Goal: Task Accomplishment & Management: Manage account settings

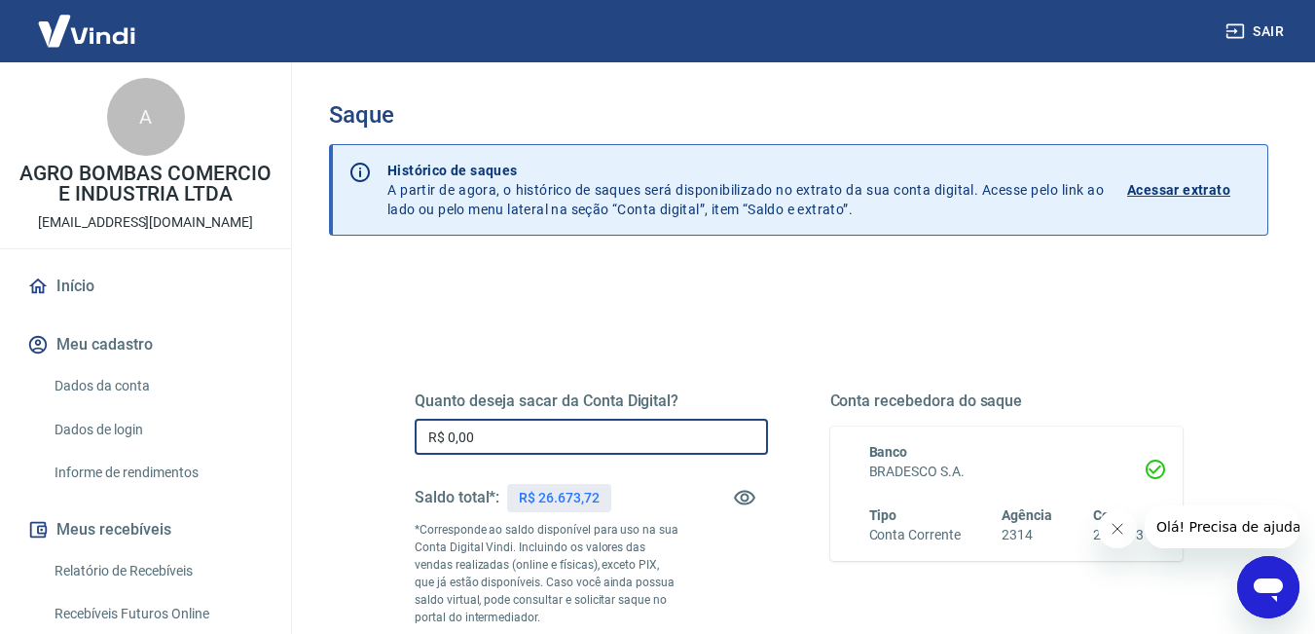
click at [552, 431] on input "R$ 0,00" at bounding box center [591, 437] width 353 height 36
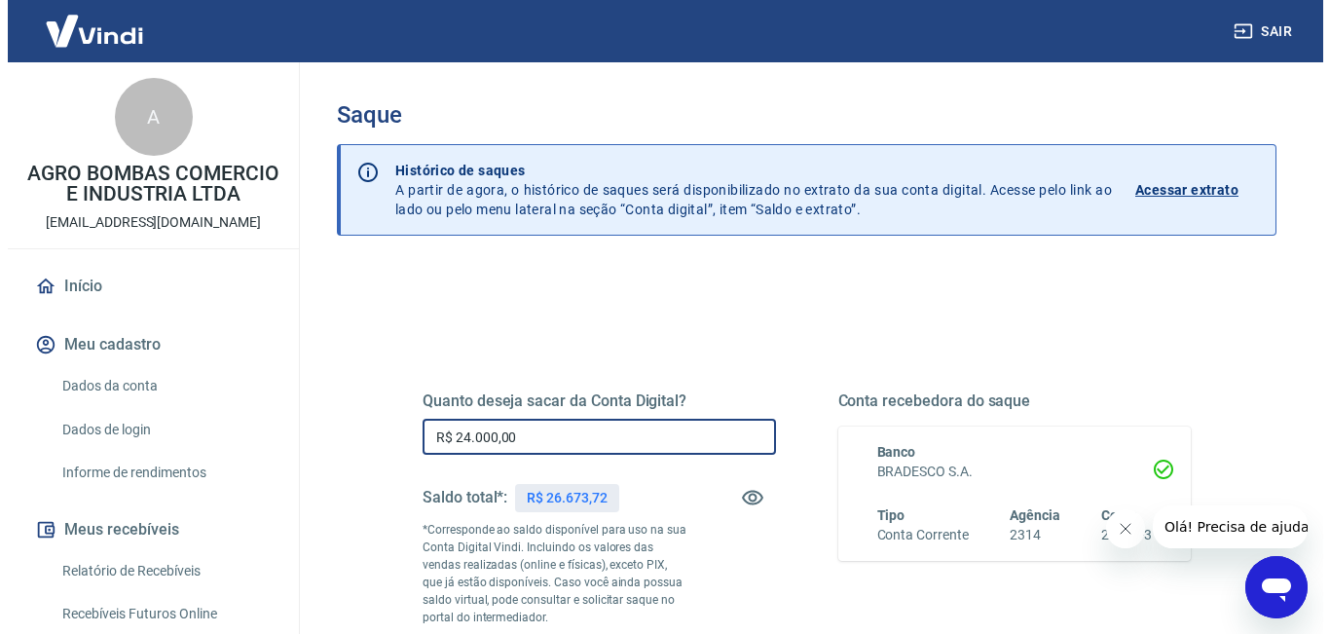
scroll to position [324, 0]
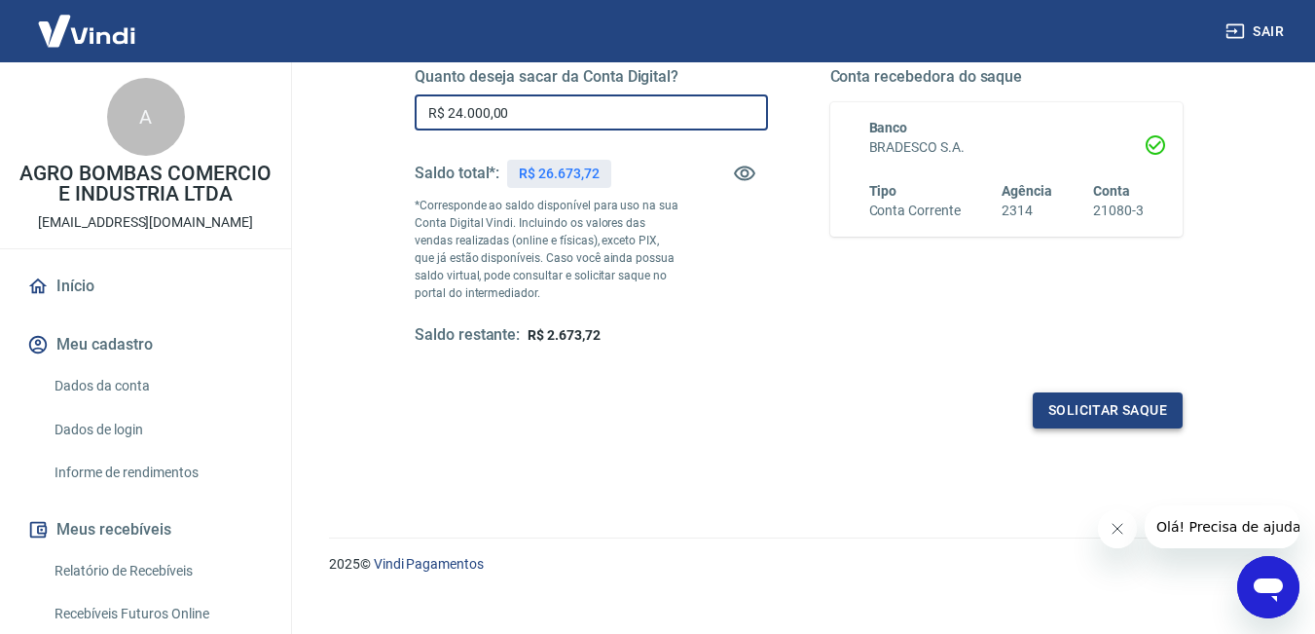
type input "R$ 24.000,00"
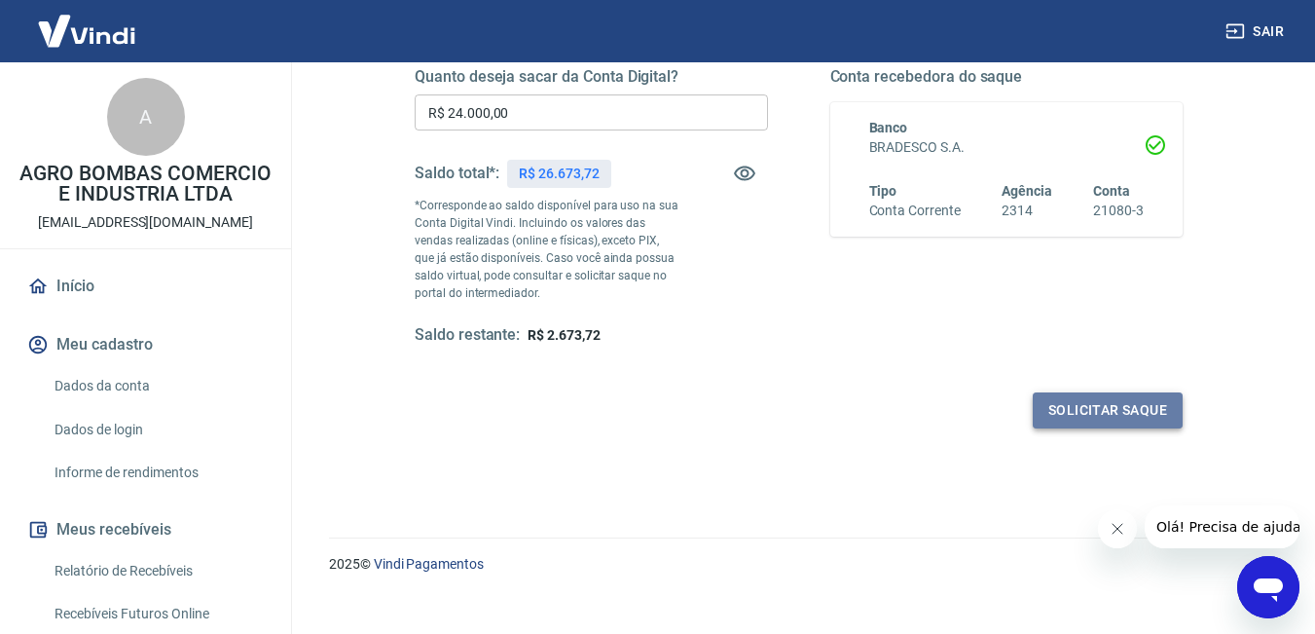
click at [1079, 420] on button "Solicitar saque" at bounding box center [1108, 410] width 150 height 36
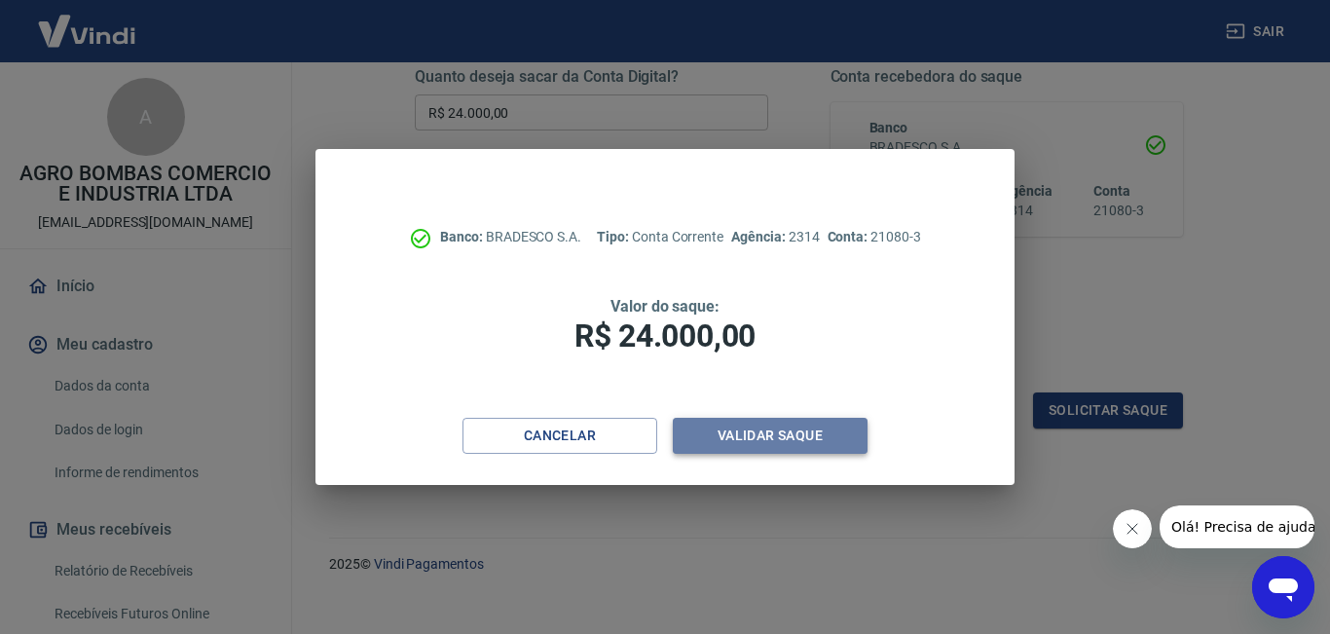
click at [783, 441] on button "Validar saque" at bounding box center [770, 436] width 195 height 36
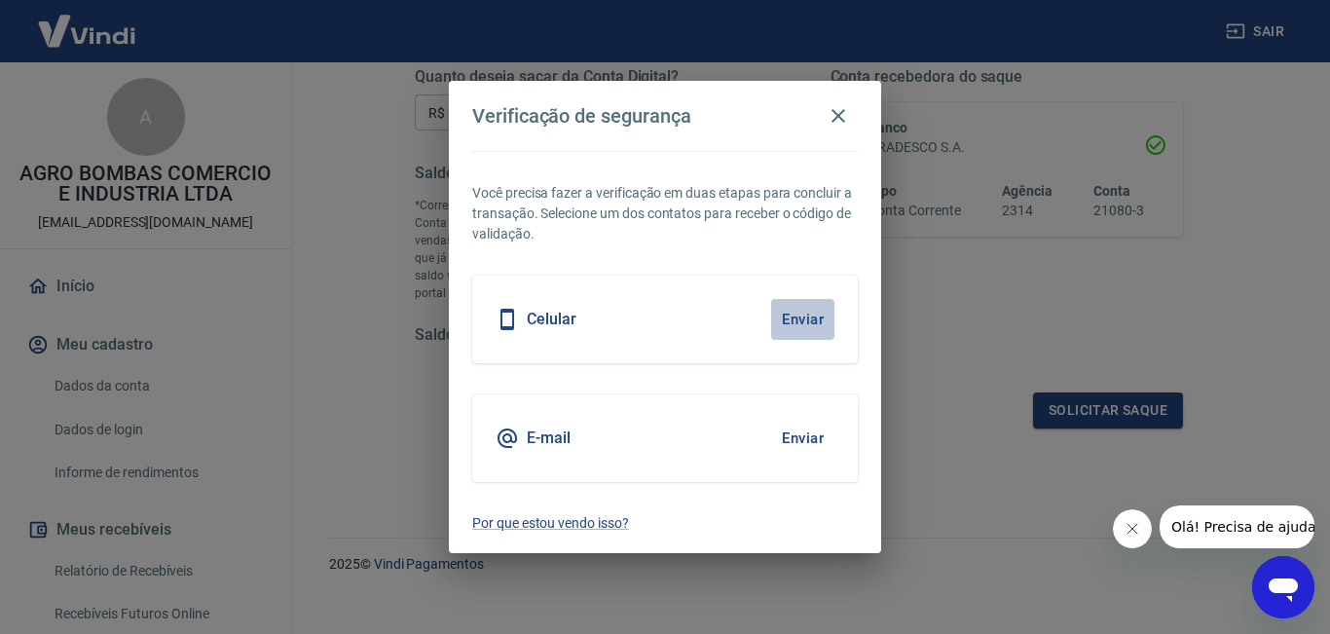
click at [816, 316] on button "Enviar" at bounding box center [802, 319] width 63 height 41
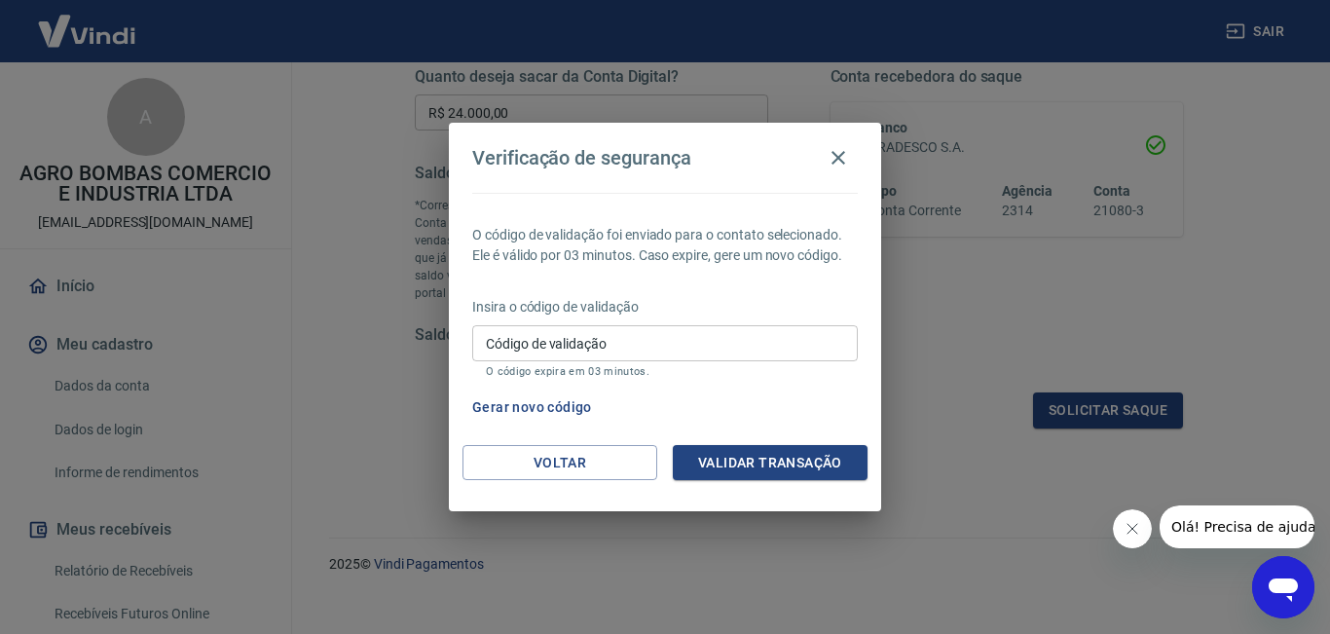
click at [823, 331] on input "Código de validação" at bounding box center [665, 343] width 386 height 36
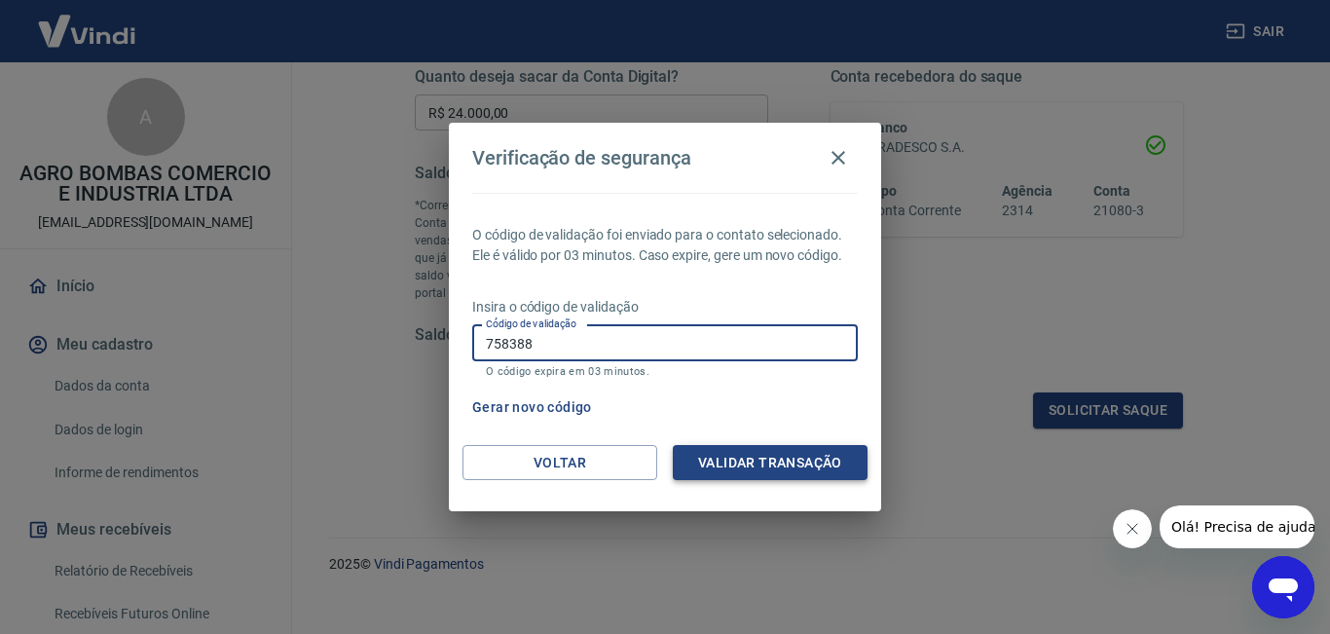
type input "758388"
click at [751, 465] on button "Validar transação" at bounding box center [770, 463] width 195 height 36
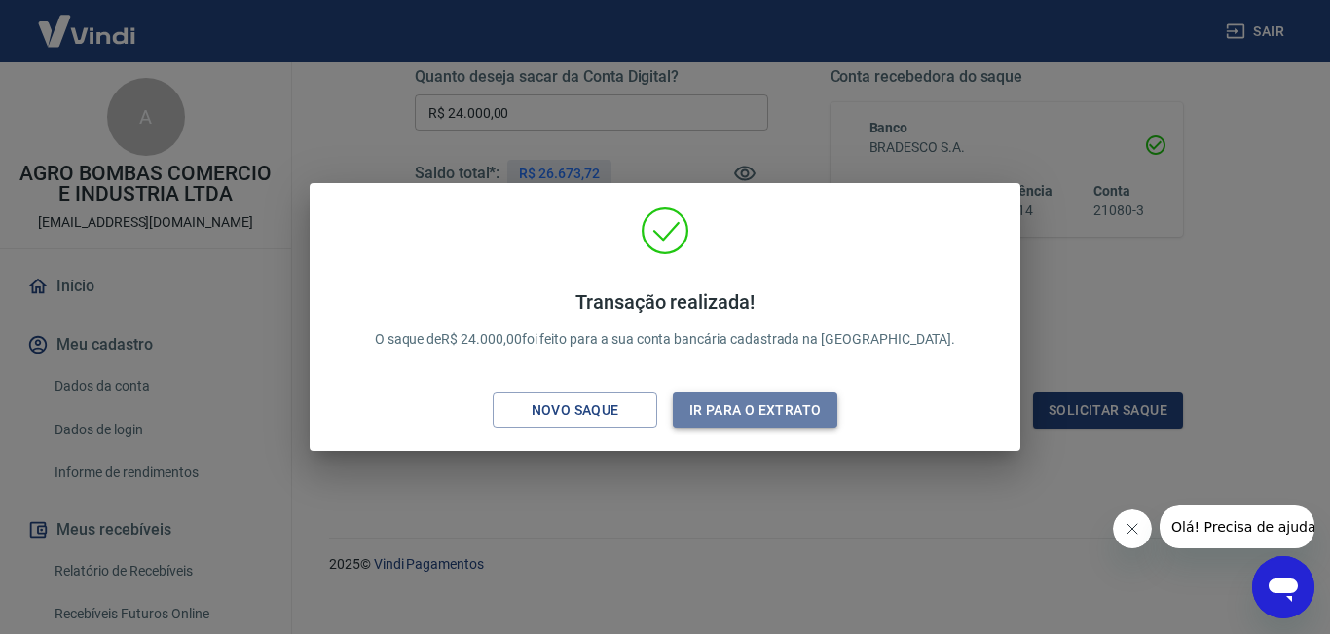
click at [732, 422] on button "Ir para o extrato" at bounding box center [755, 410] width 165 height 36
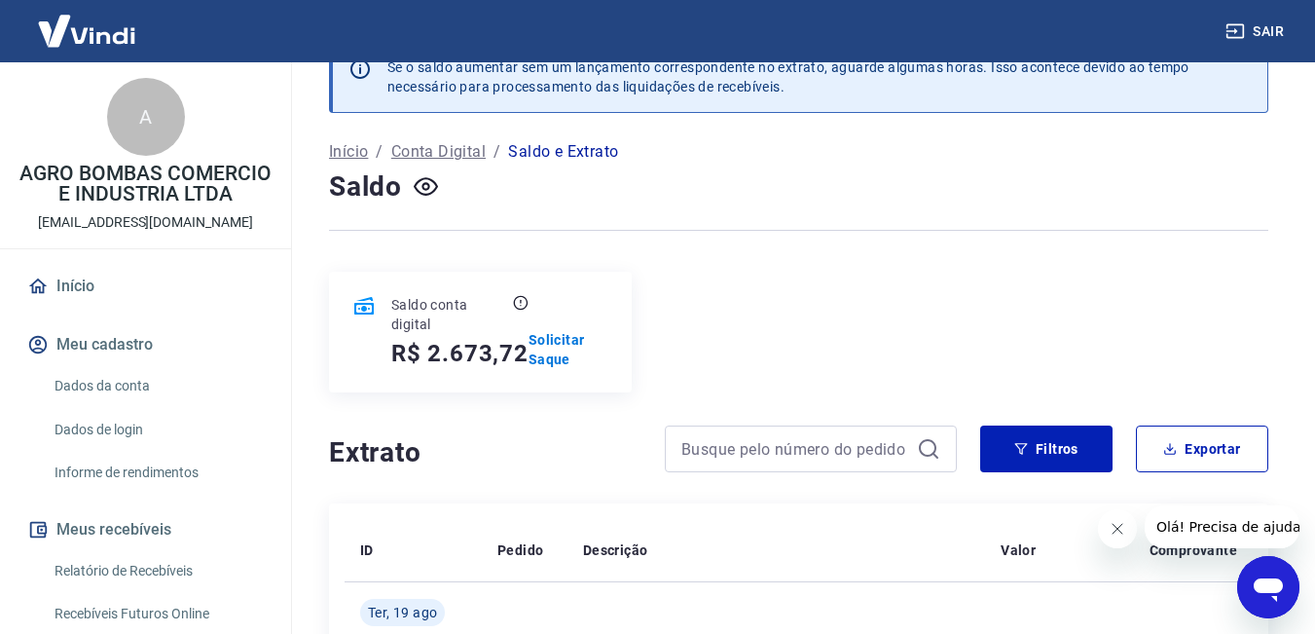
scroll to position [369, 0]
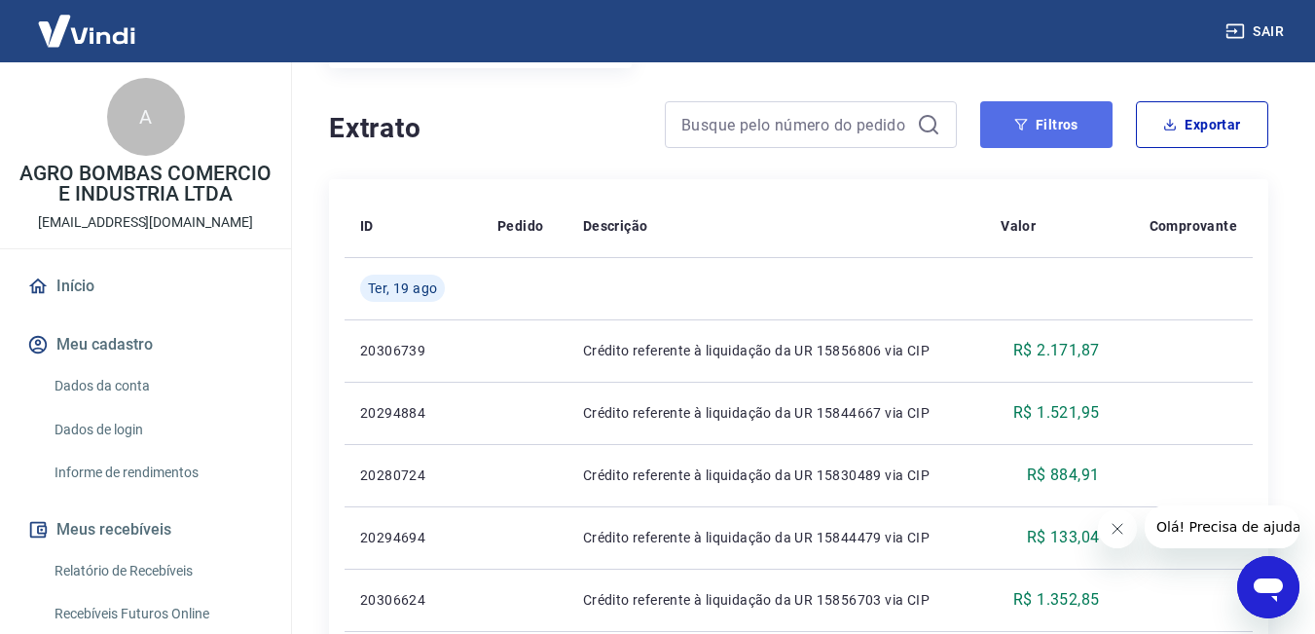
click at [1047, 124] on button "Filtros" at bounding box center [1046, 124] width 132 height 47
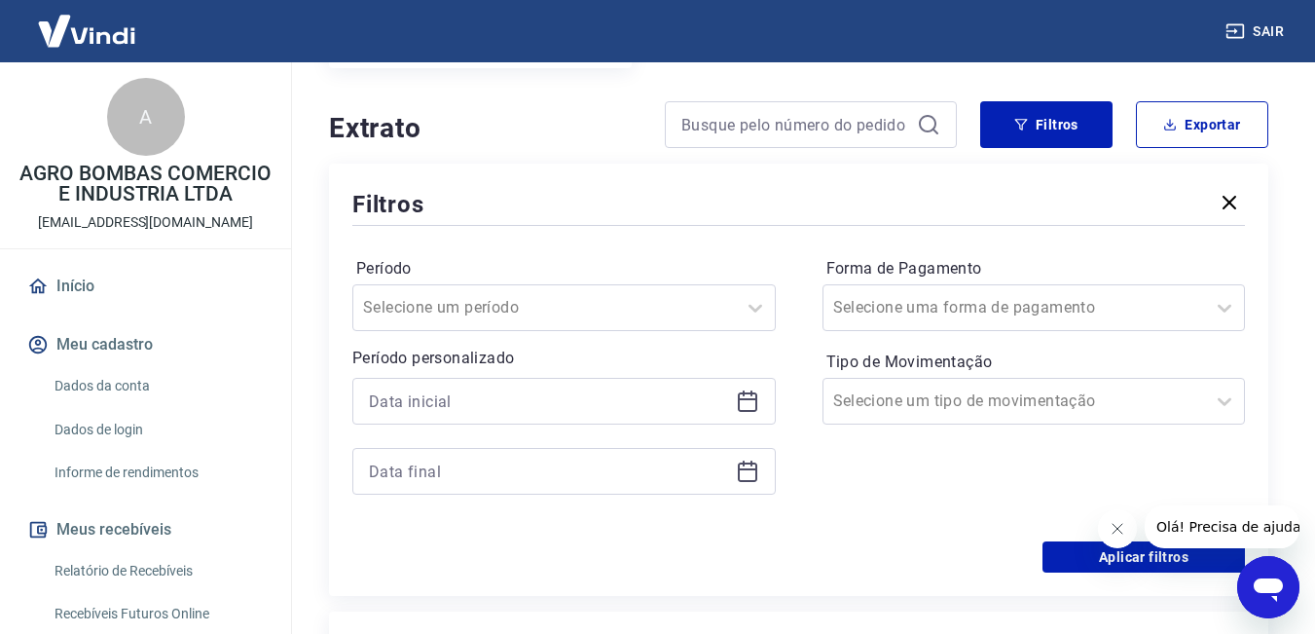
click at [746, 396] on icon at bounding box center [747, 400] width 23 height 23
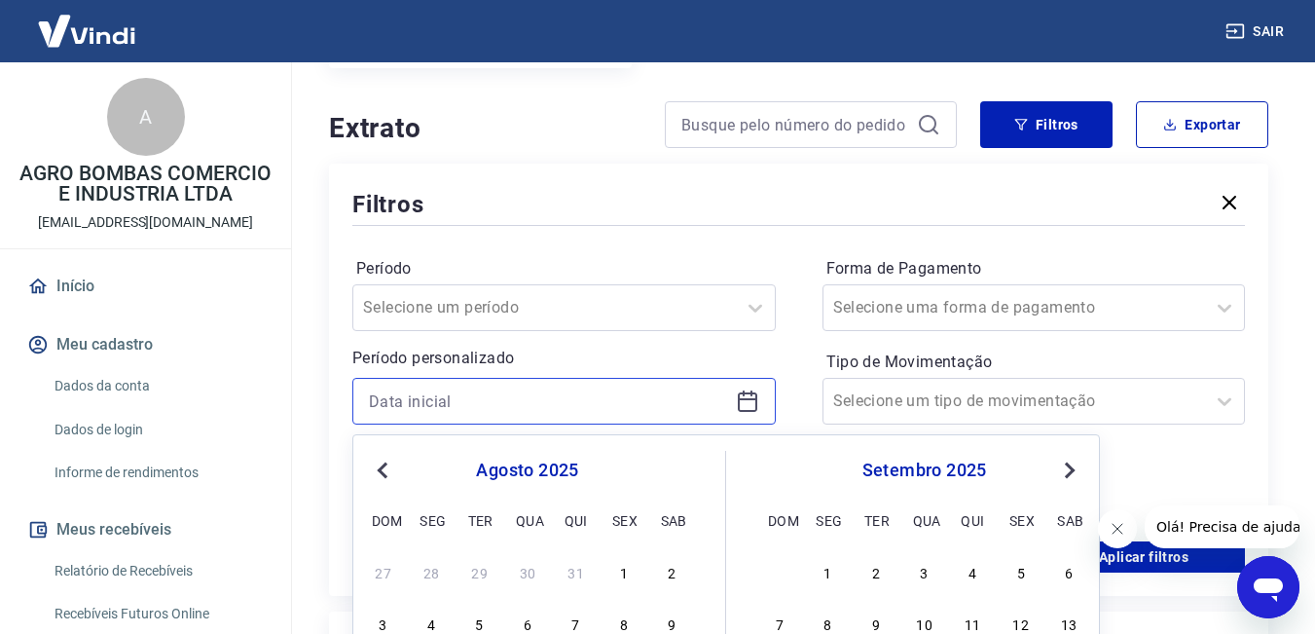
scroll to position [694, 0]
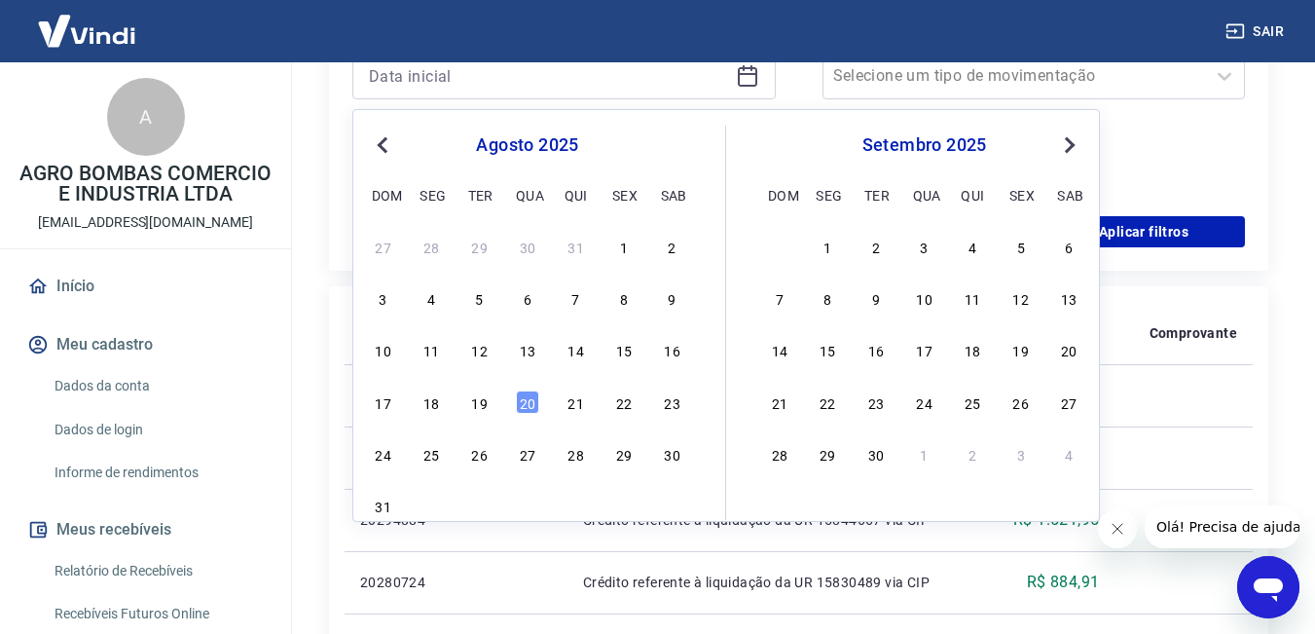
click at [621, 243] on div "1" at bounding box center [623, 246] width 23 height 23
type input "[DATE]"
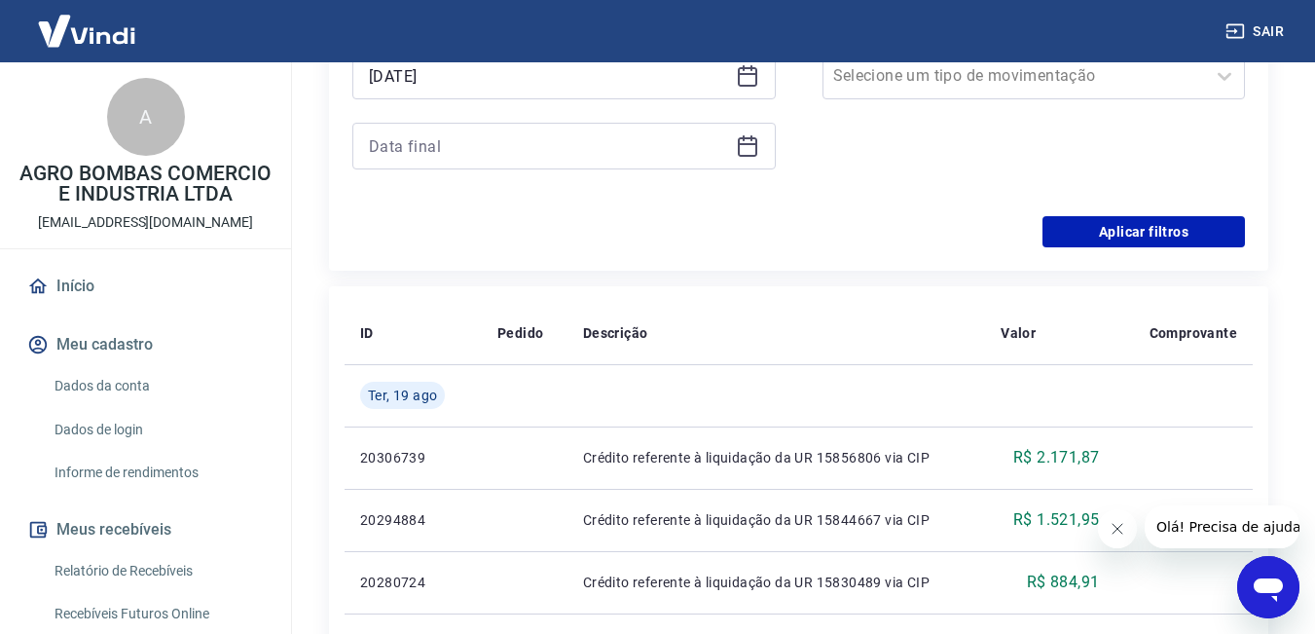
click at [753, 151] on icon at bounding box center [747, 145] width 23 height 23
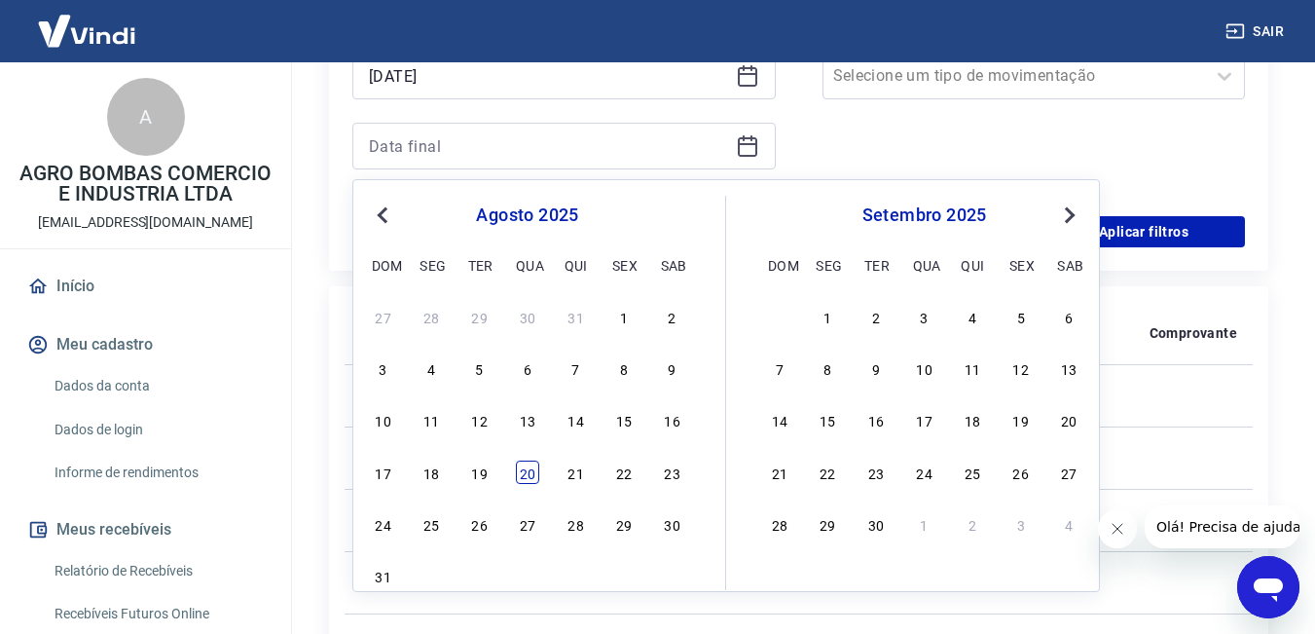
click at [531, 475] on div "20" at bounding box center [527, 472] width 23 height 23
type input "[DATE]"
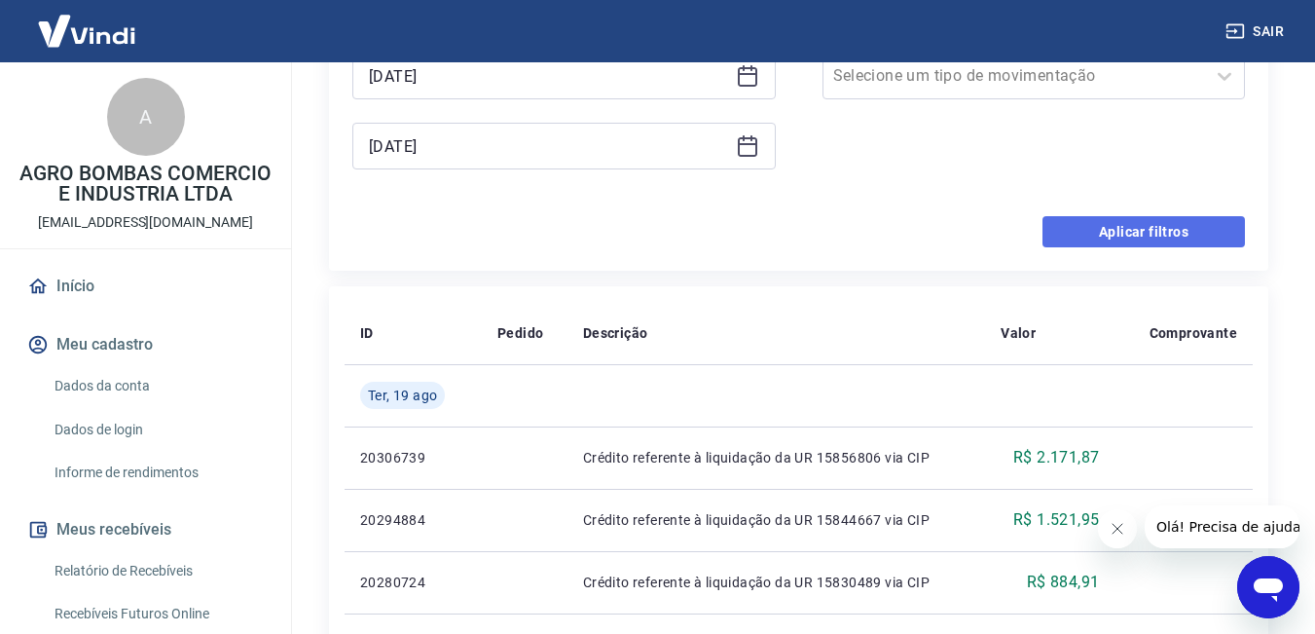
click at [1117, 238] on button "Aplicar filtros" at bounding box center [1144, 231] width 203 height 31
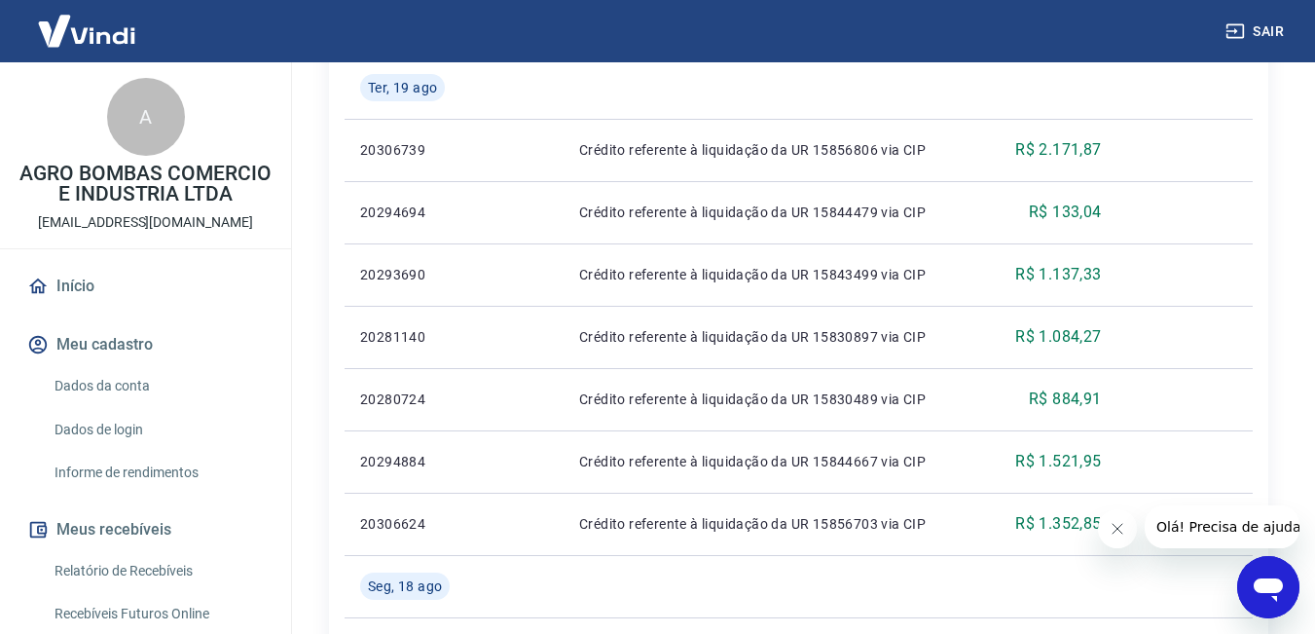
scroll to position [369, 0]
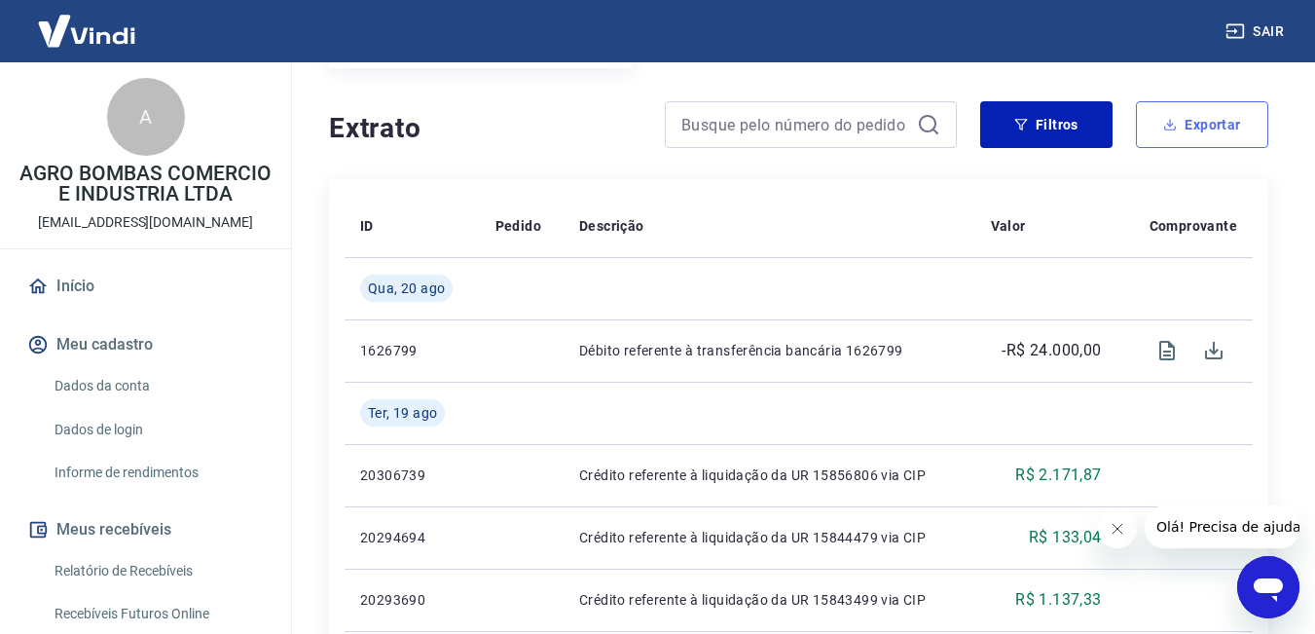
click at [1188, 125] on button "Exportar" at bounding box center [1202, 124] width 132 height 47
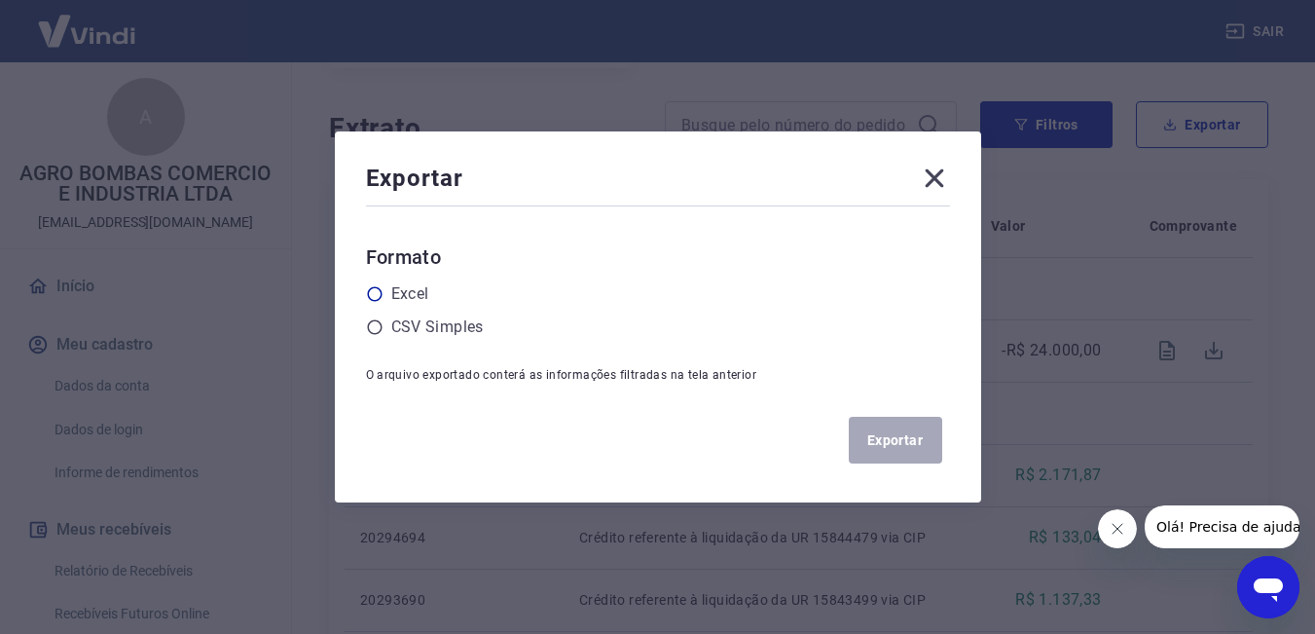
click at [381, 292] on icon at bounding box center [375, 294] width 18 height 18
click at [0, 0] on input "radio" at bounding box center [0, 0] width 0 height 0
click at [887, 441] on button "Exportar" at bounding box center [895, 440] width 93 height 47
